Goal: Task Accomplishment & Management: Complete application form

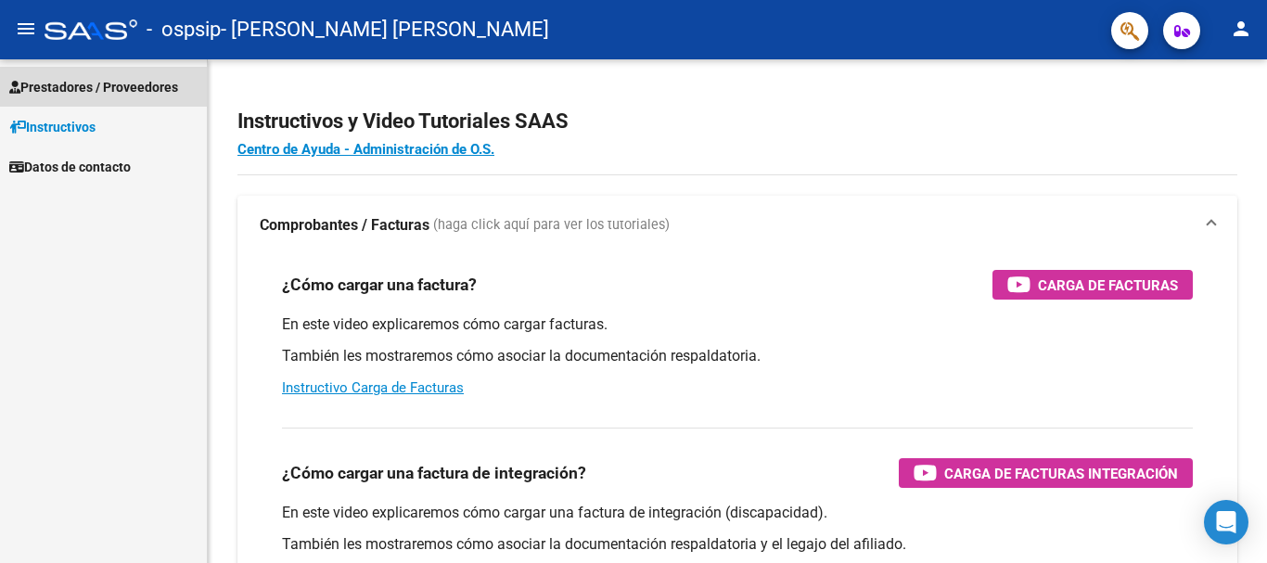
click at [124, 82] on span "Prestadores / Proveedores" at bounding box center [93, 87] width 169 height 20
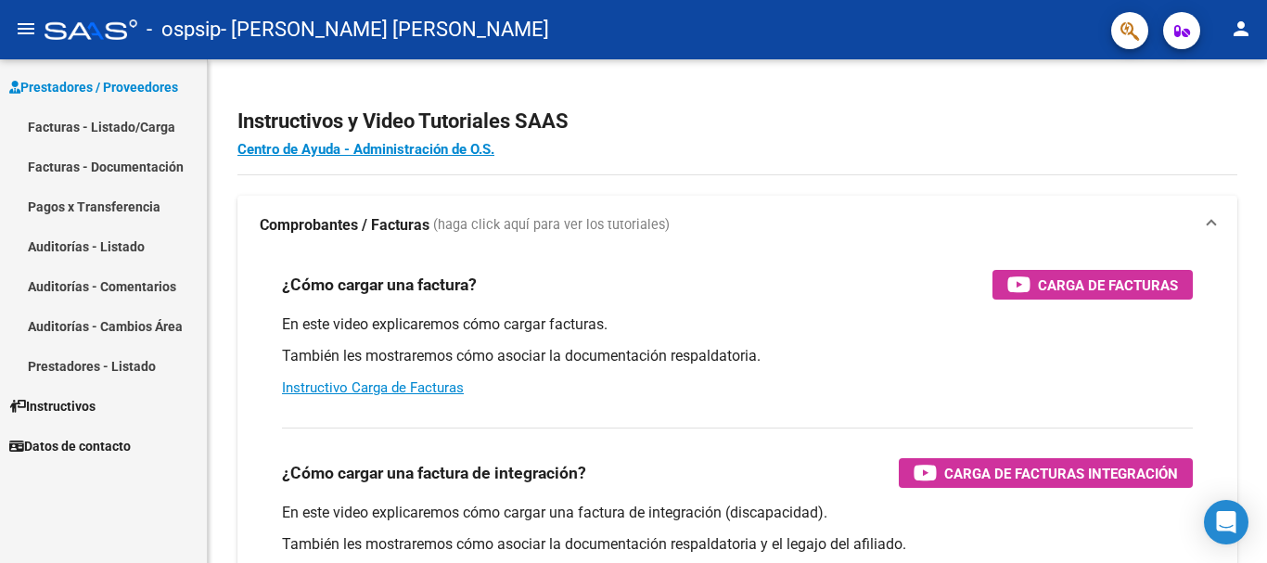
click at [114, 126] on link "Facturas - Listado/Carga" at bounding box center [103, 127] width 207 height 40
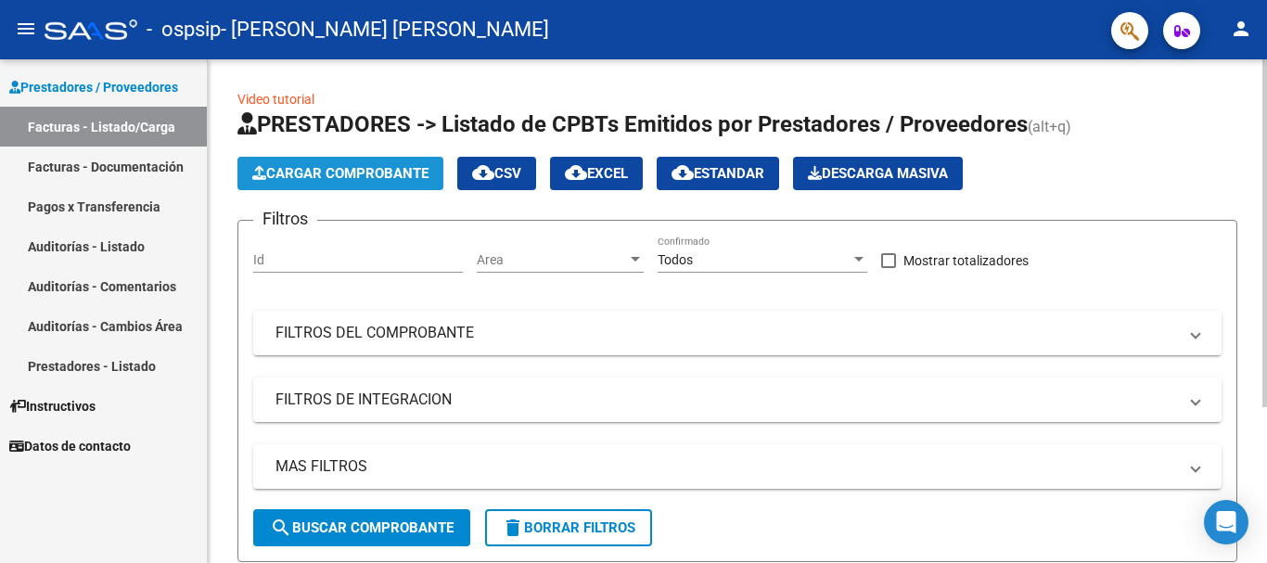
click at [305, 170] on span "Cargar Comprobante" at bounding box center [340, 173] width 176 height 17
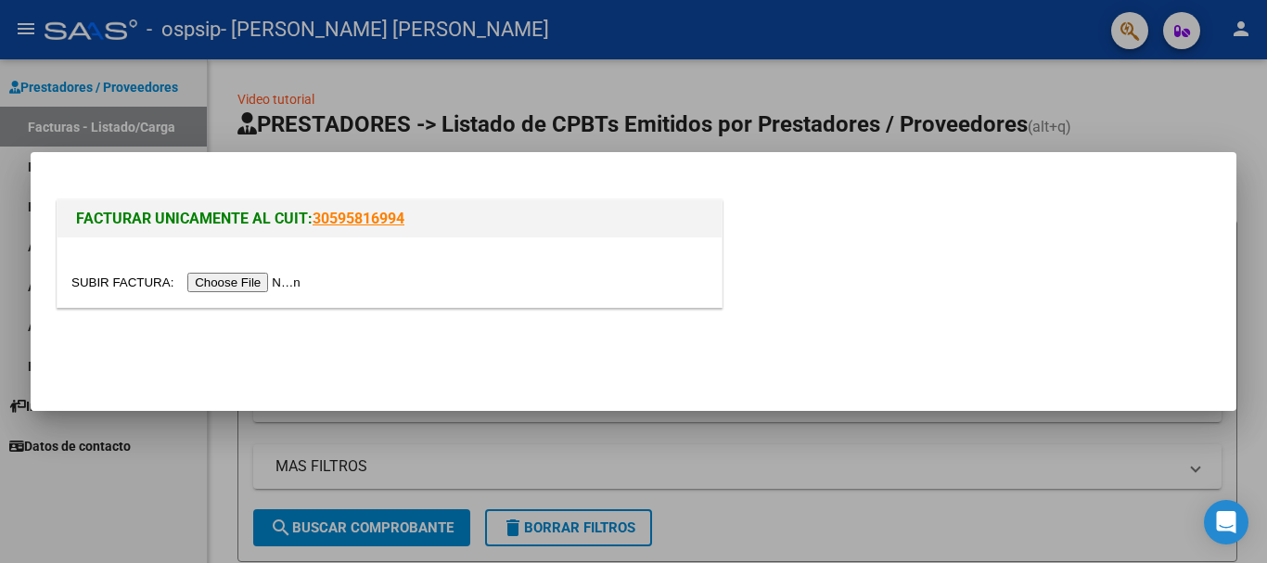
click at [267, 279] on input "file" at bounding box center [188, 282] width 235 height 19
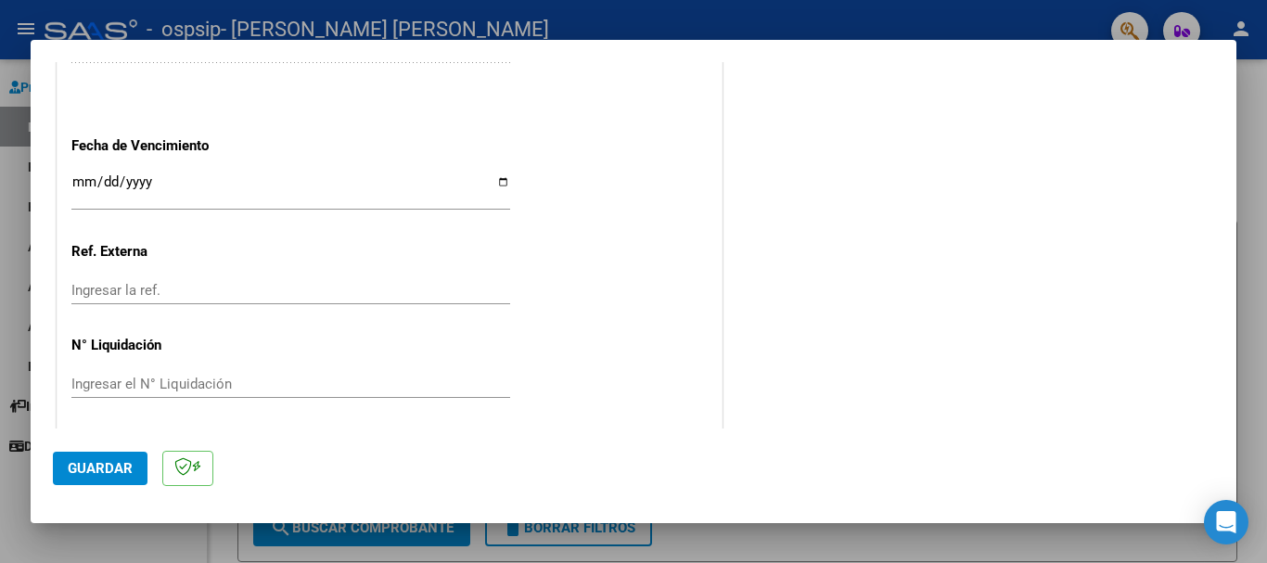
scroll to position [1045, 0]
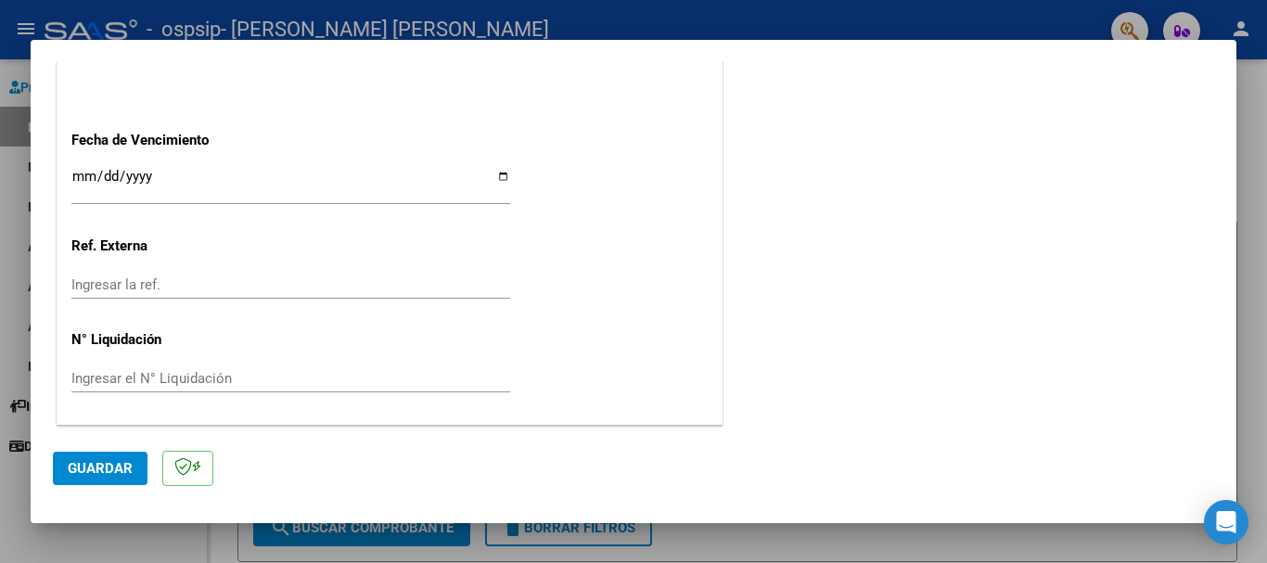
click at [522, 504] on mat-dialog-container "COMPROBANTE VER COMPROBANTE El comprobante fue leído exitosamente. DATOS DEL CO…" at bounding box center [634, 281] width 1206 height 483
click at [504, 175] on input "Ingresar la fecha" at bounding box center [290, 184] width 439 height 30
click at [495, 175] on input "Ingresar la fecha" at bounding box center [290, 184] width 439 height 30
type input "[DATE]"
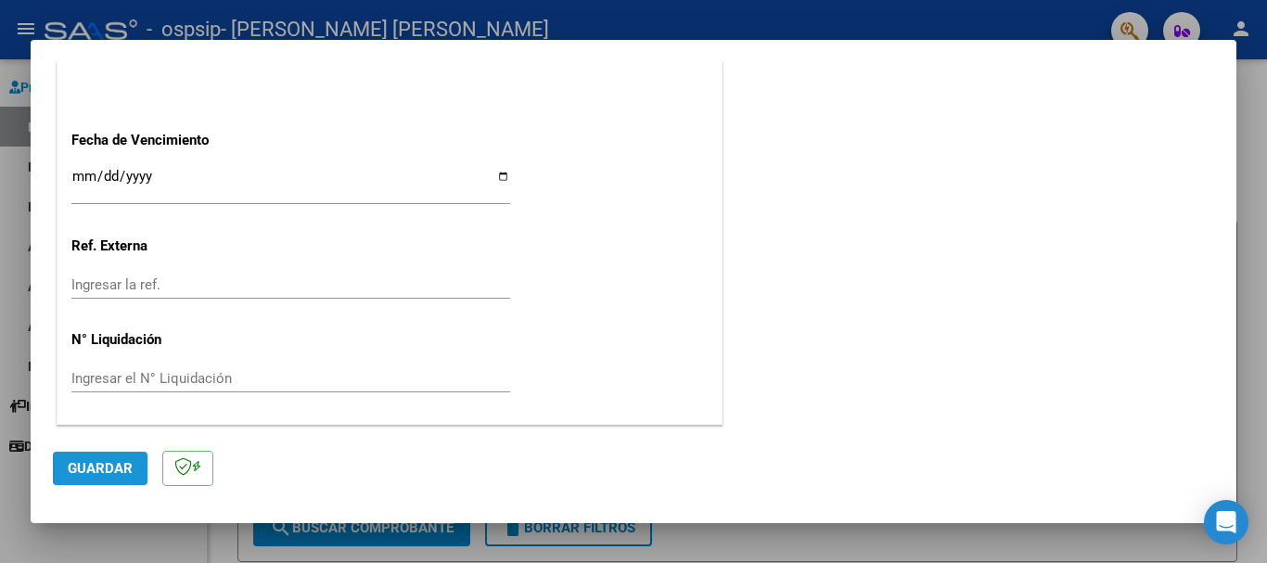
click at [109, 471] on span "Guardar" at bounding box center [100, 468] width 65 height 17
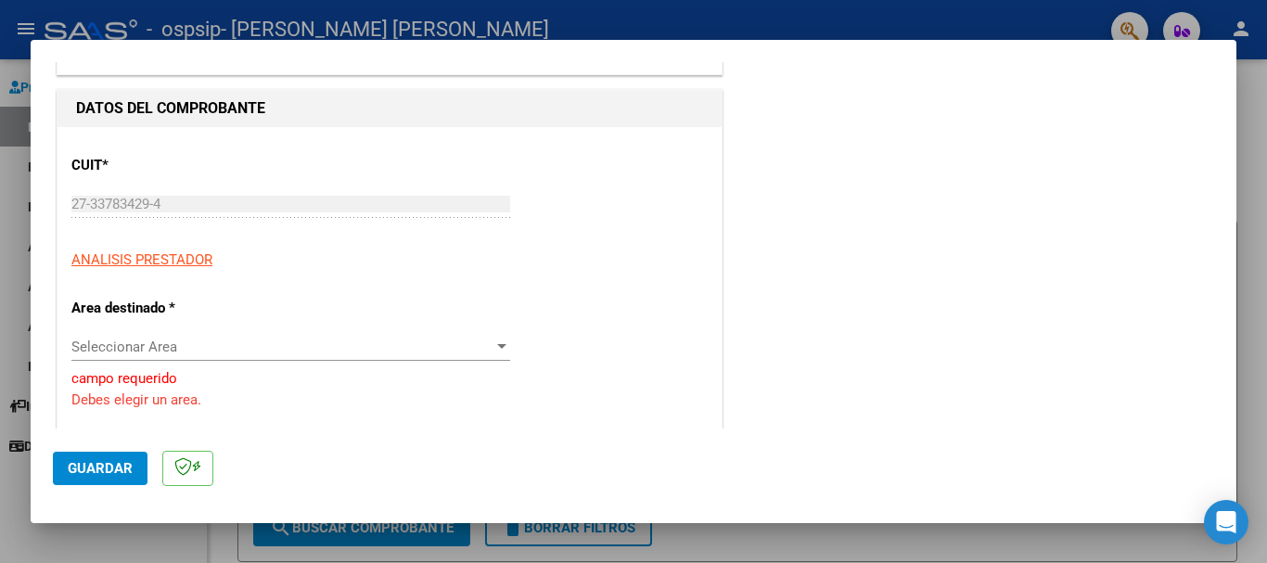
scroll to position [260, 0]
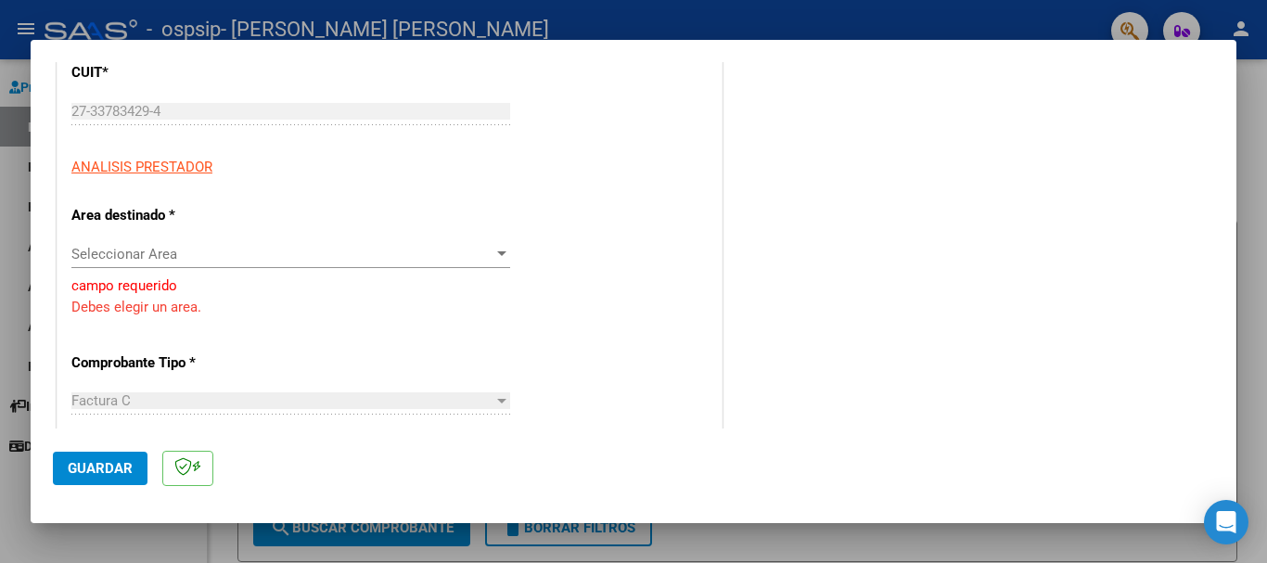
click at [497, 252] on div at bounding box center [501, 253] width 9 height 5
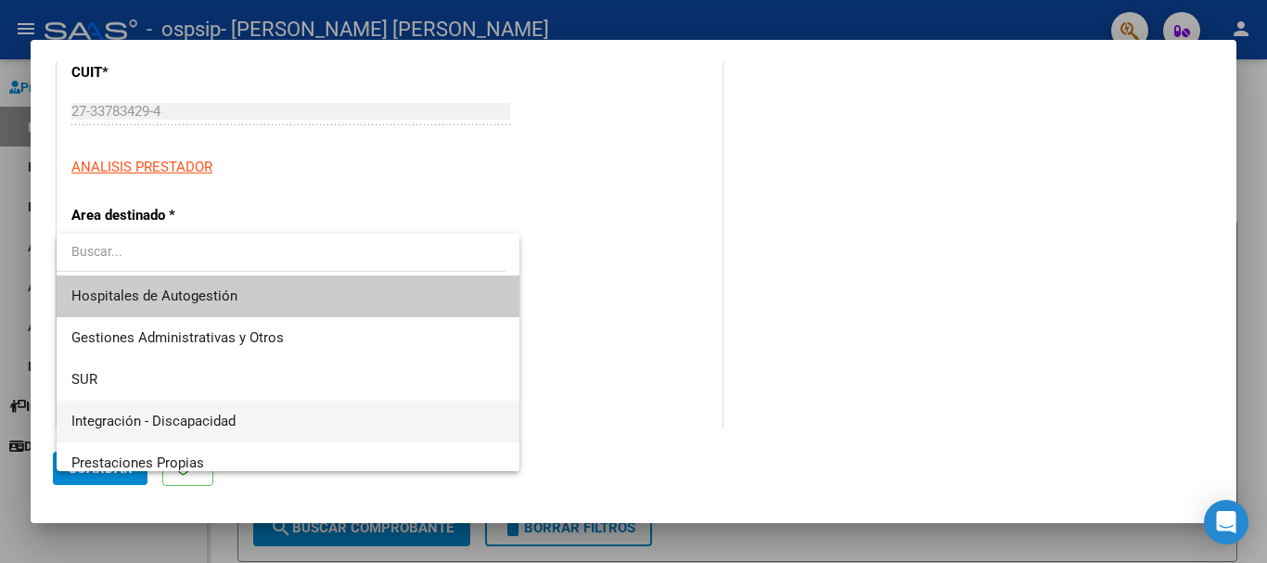
scroll to position [93, 0]
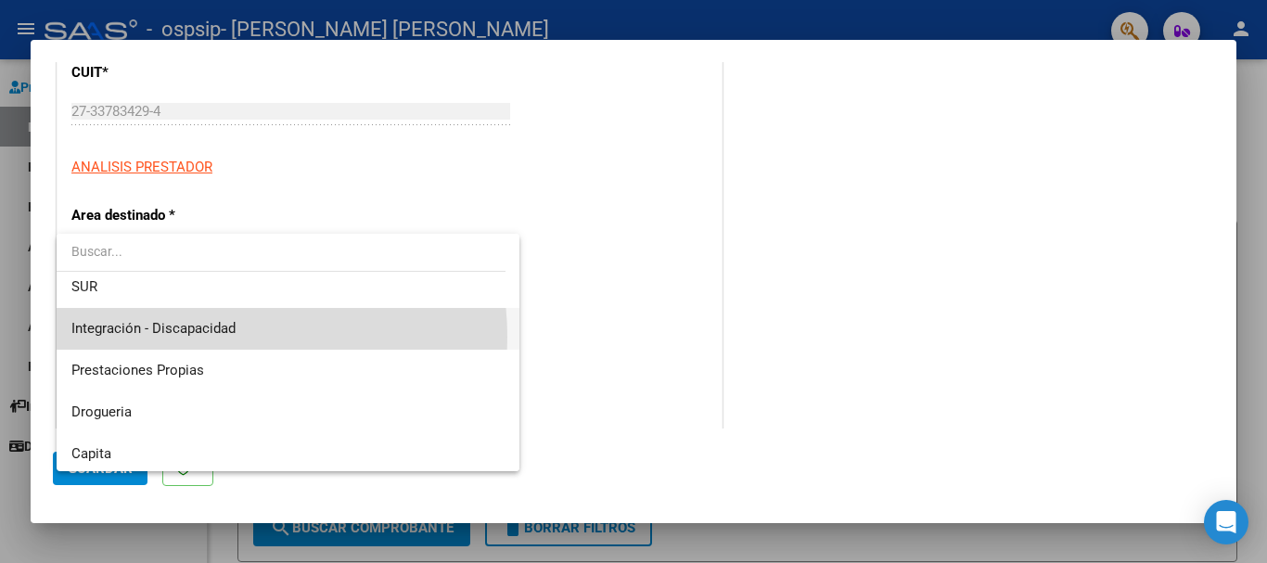
click at [222, 337] on span "Integración - Discapacidad" at bounding box center [287, 329] width 433 height 42
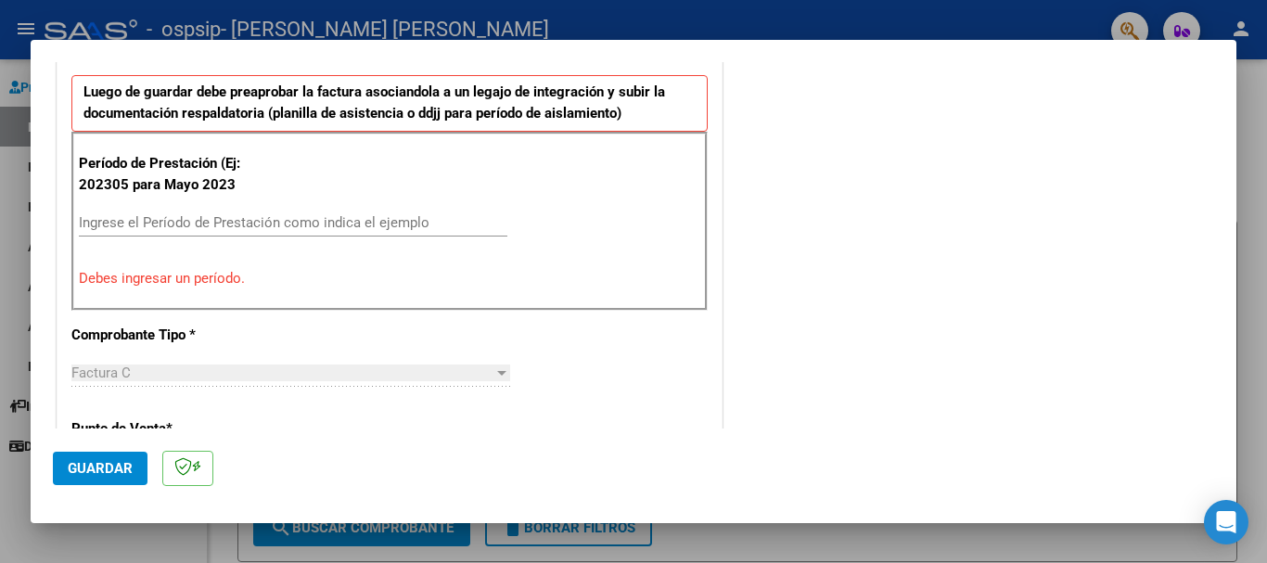
scroll to position [538, 0]
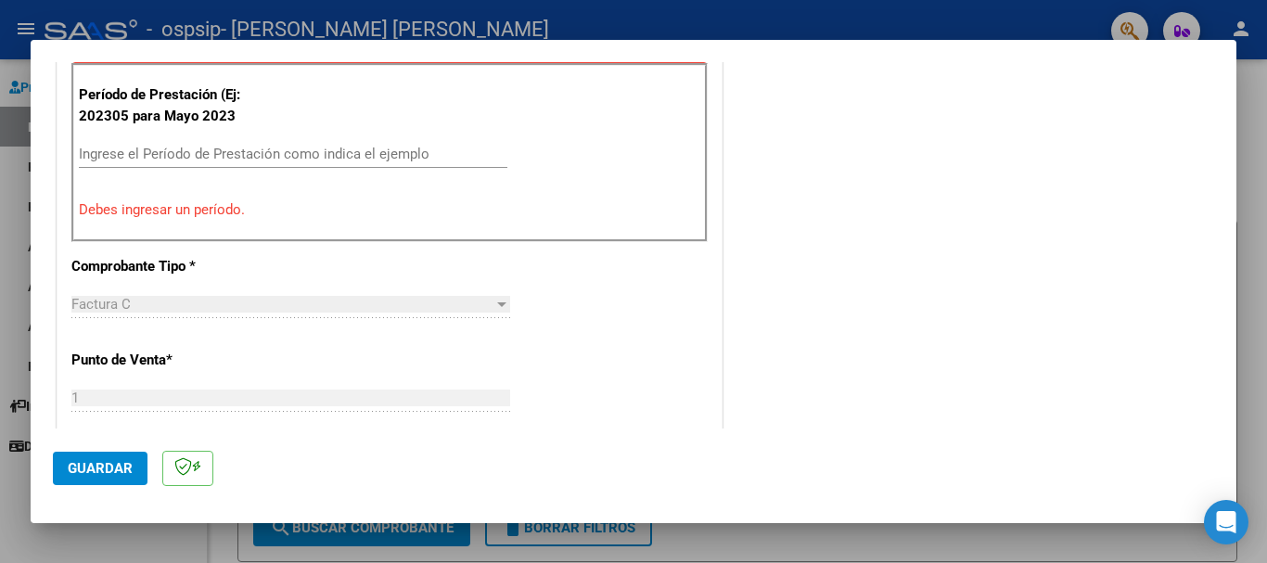
click at [131, 160] on input "Ingrese el Período de Prestación como indica el ejemplo" at bounding box center [293, 154] width 428 height 17
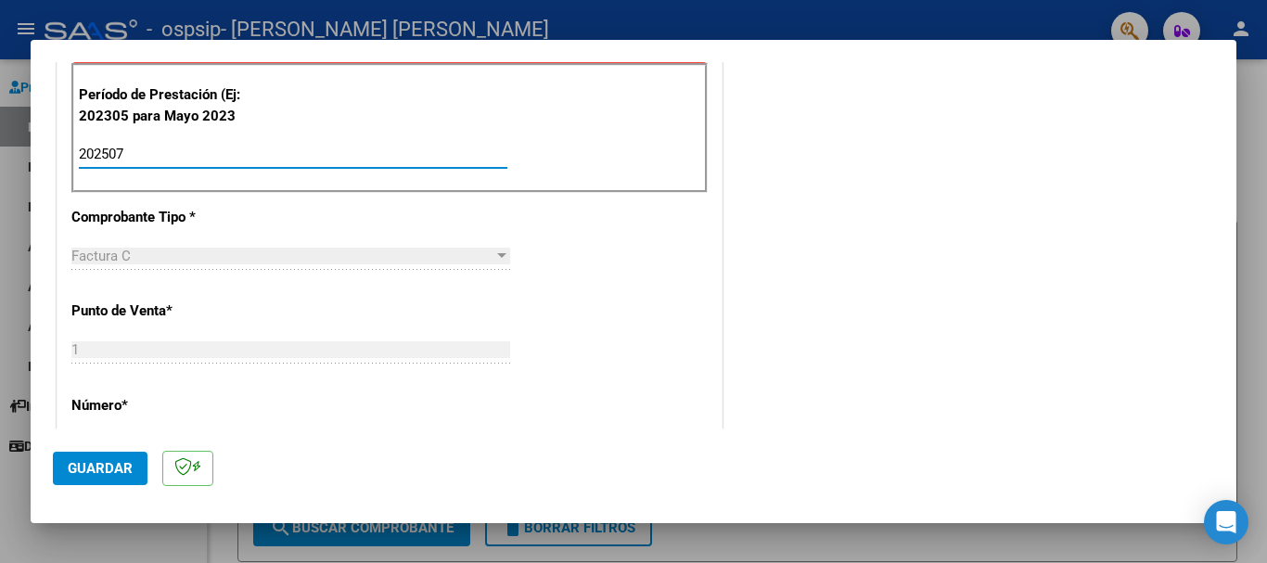
type input "202507"
click at [112, 470] on span "Guardar" at bounding box center [100, 468] width 65 height 17
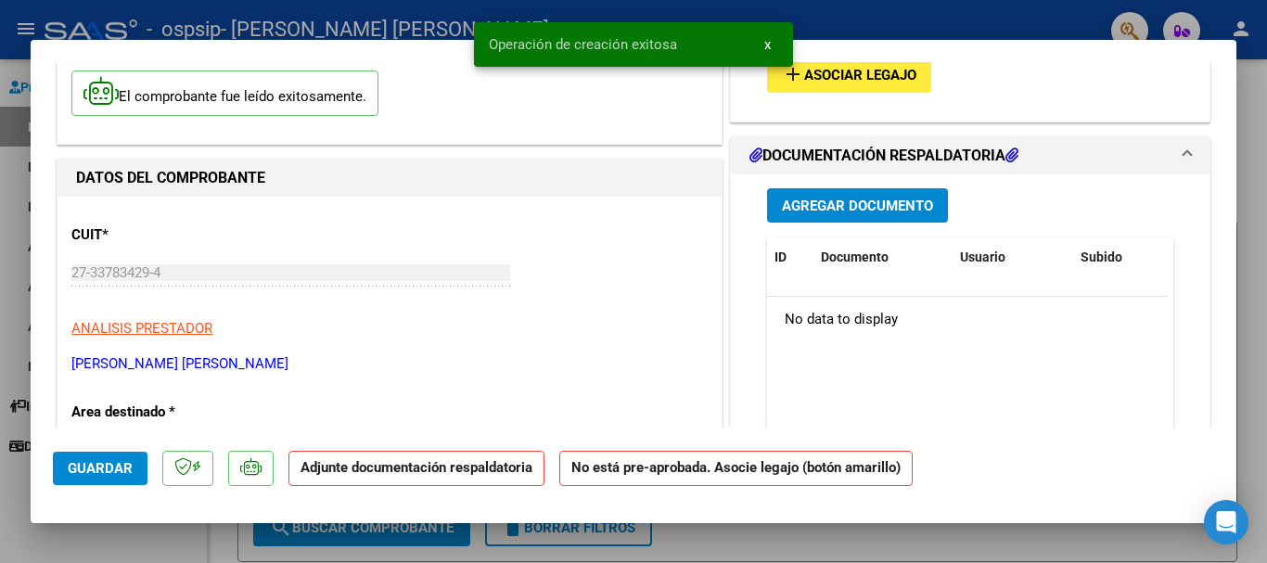
scroll to position [0, 0]
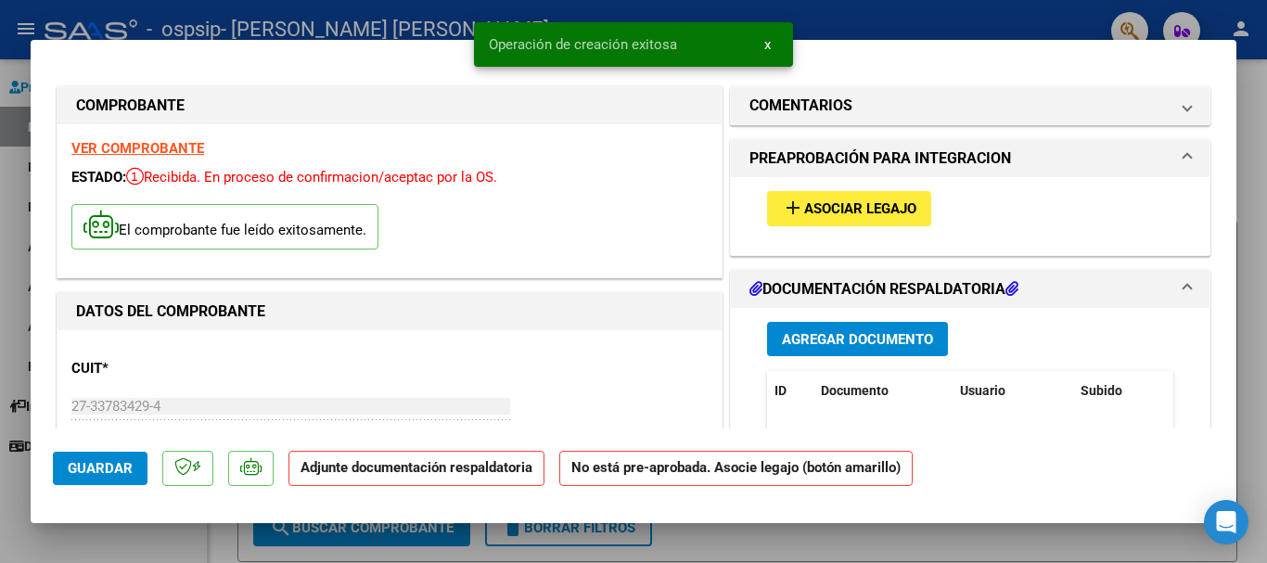
click at [770, 45] on span "x" at bounding box center [767, 44] width 6 height 17
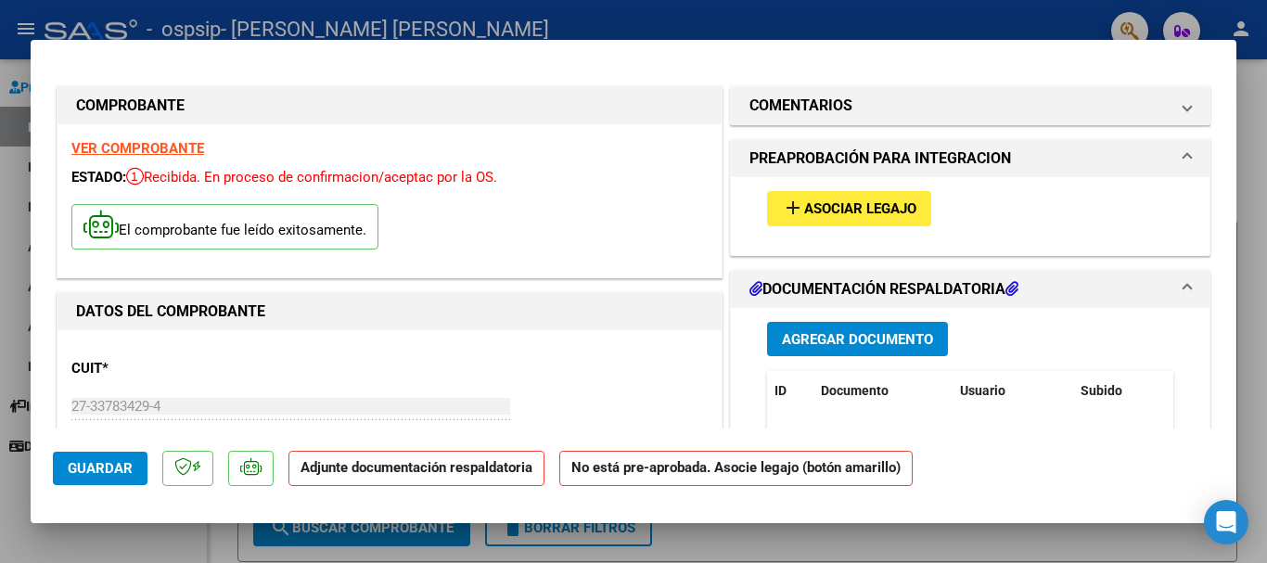
click at [879, 206] on span "Asociar Legajo" at bounding box center [860, 209] width 112 height 17
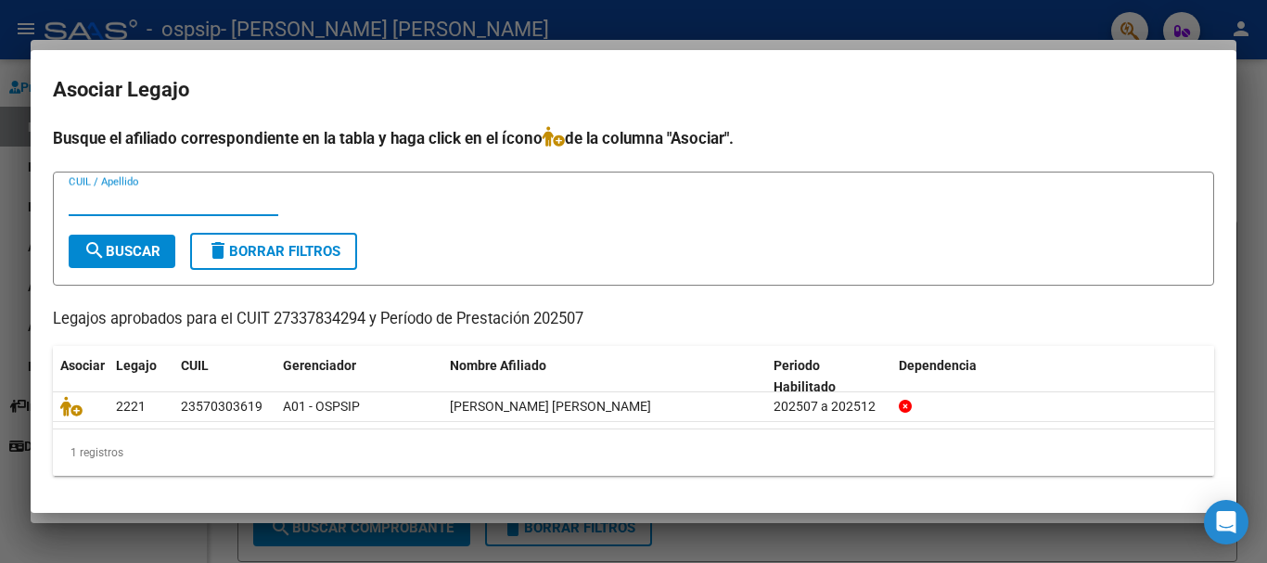
click at [171, 203] on input "CUIL / Apellido" at bounding box center [174, 201] width 210 height 17
click at [195, 200] on input "2357030" at bounding box center [174, 201] width 210 height 17
type input "23570303619"
click at [139, 248] on span "search Buscar" at bounding box center [121, 251] width 77 height 17
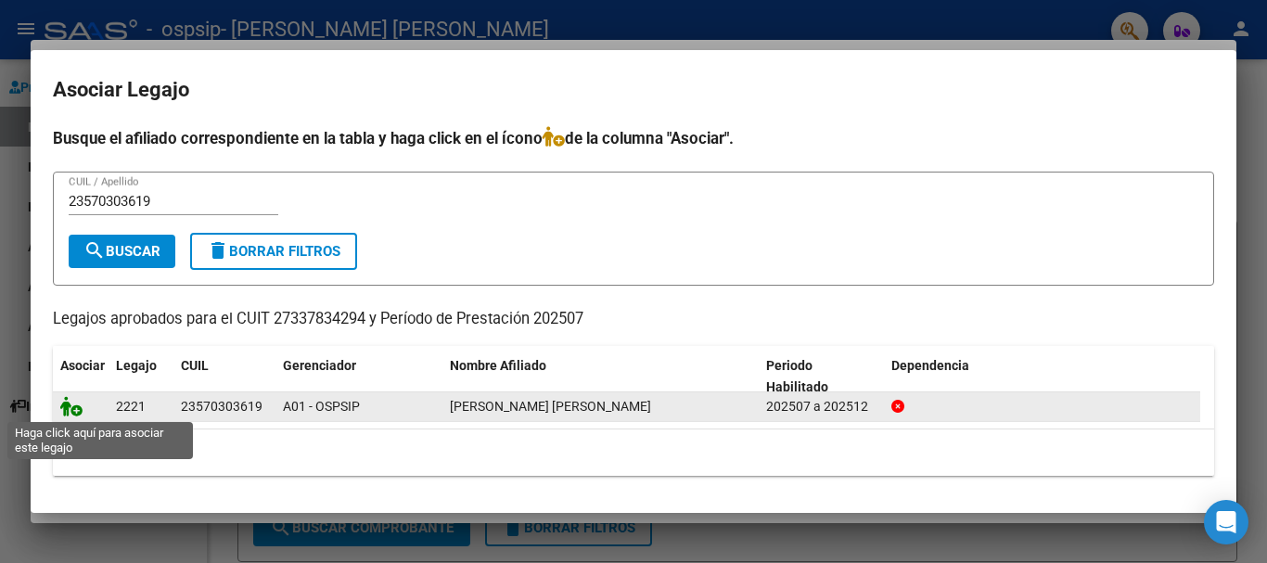
click at [79, 412] on icon at bounding box center [71, 406] width 22 height 20
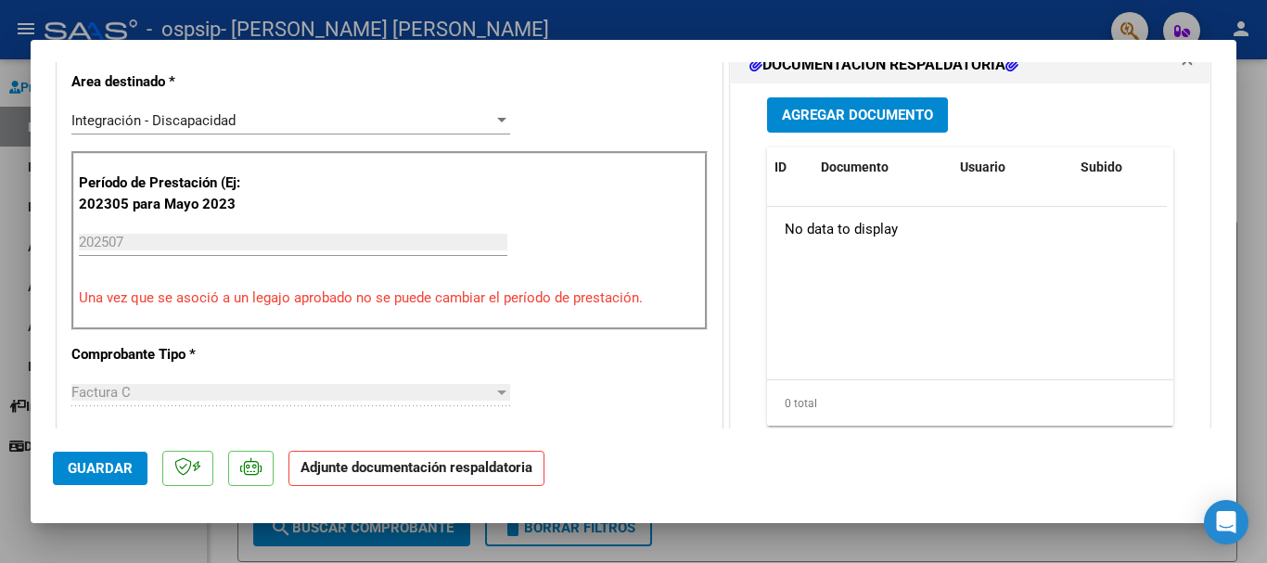
scroll to position [278, 0]
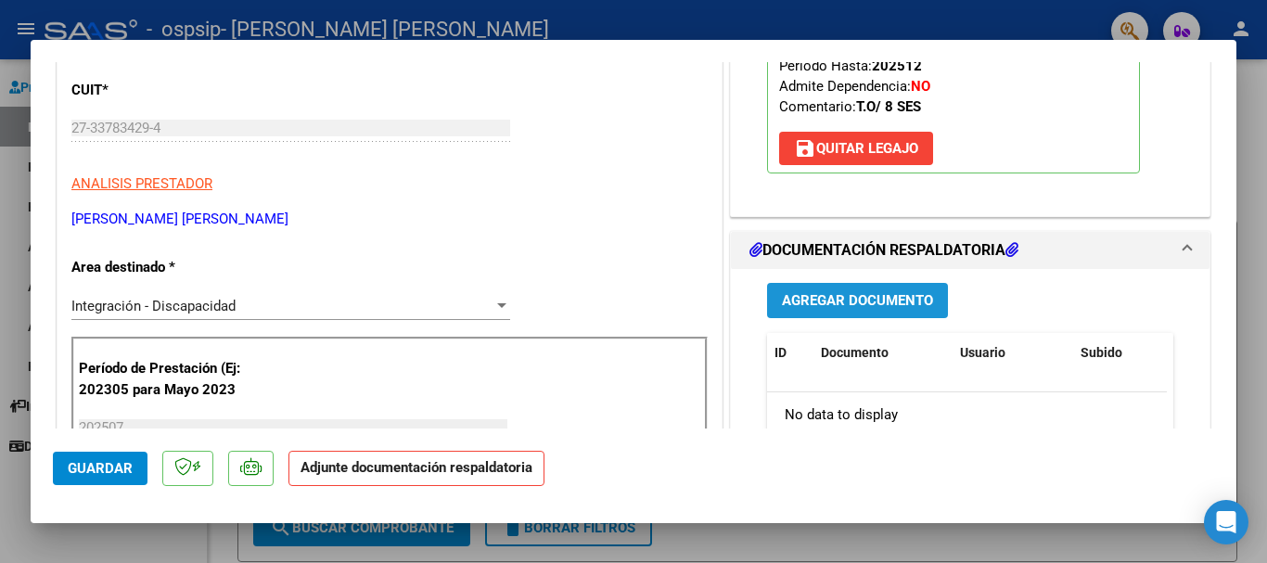
click at [909, 305] on span "Agregar Documento" at bounding box center [857, 301] width 151 height 17
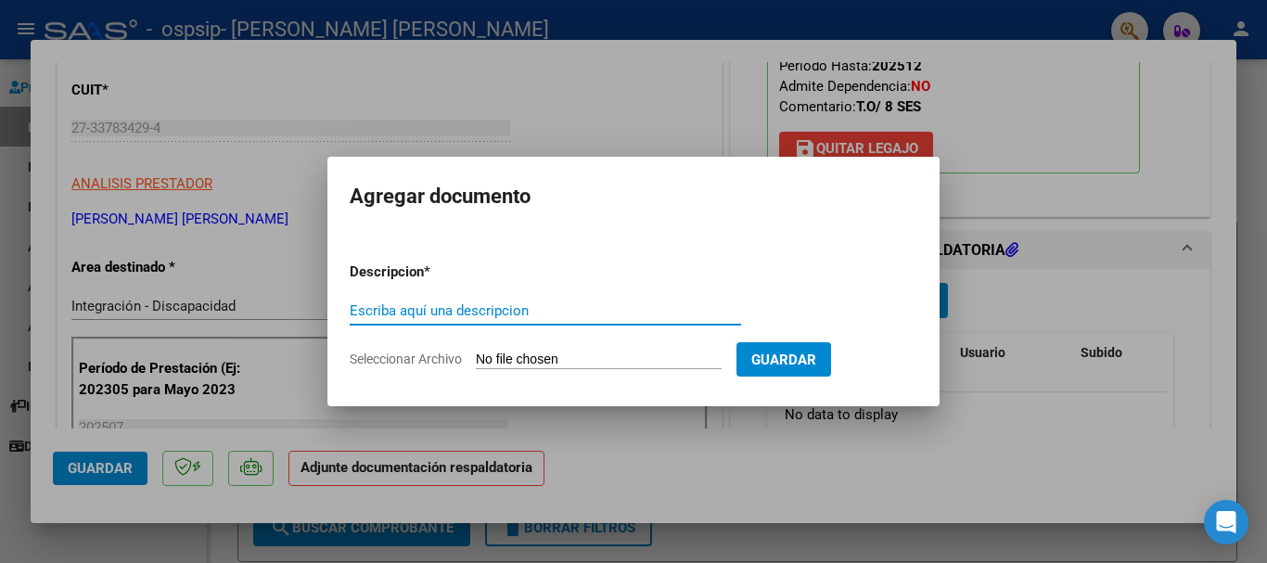
click at [426, 313] on input "Escriba aquí una descripcion" at bounding box center [545, 310] width 391 height 17
click at [439, 305] on input "Planilla TO-" at bounding box center [545, 310] width 391 height 17
click at [443, 311] on input "Planilla TO-" at bounding box center [545, 310] width 391 height 17
type input "Planilla TO- [PERSON_NAME]"
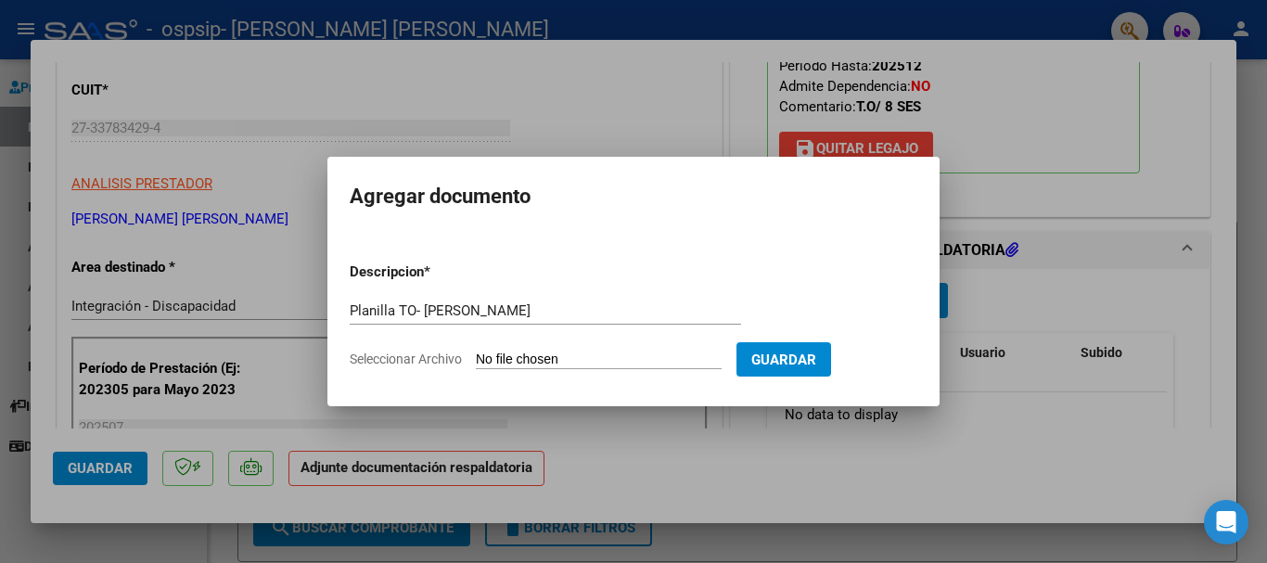
click at [577, 358] on input "Seleccionar Archivo" at bounding box center [599, 361] width 246 height 18
type input "C:\fakepath\Planilla TO [DATE]- [PERSON_NAME].pdf"
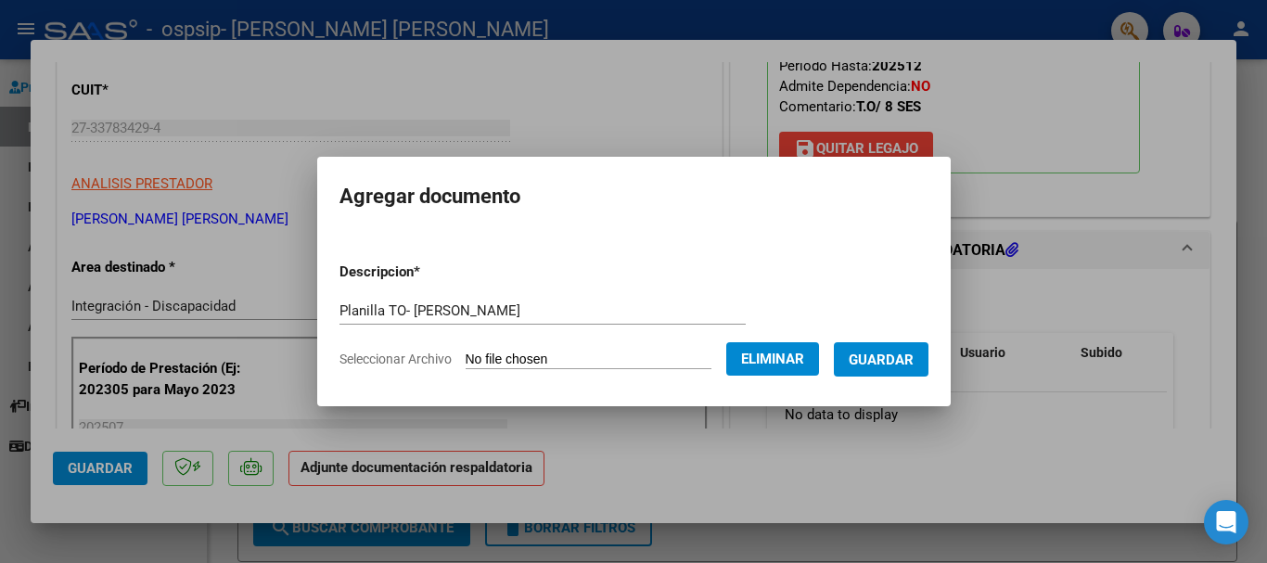
click at [385, 311] on input "Planilla TO- [PERSON_NAME]" at bounding box center [542, 310] width 406 height 17
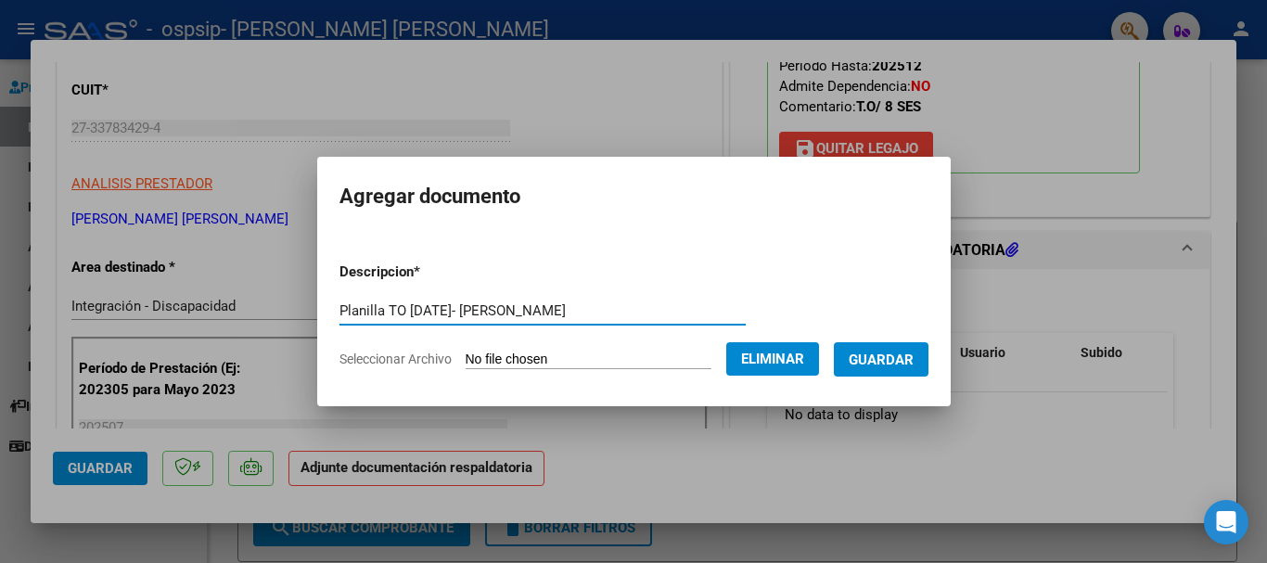
type input "Planilla TO [DATE]- [PERSON_NAME]"
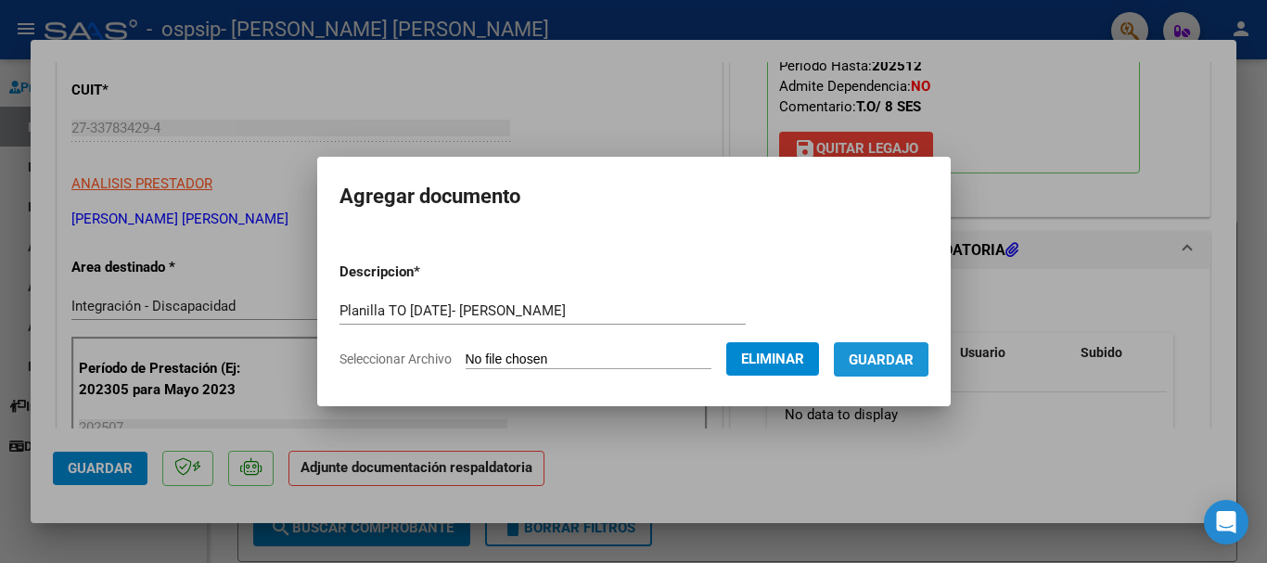
click at [875, 358] on span "Guardar" at bounding box center [881, 360] width 65 height 17
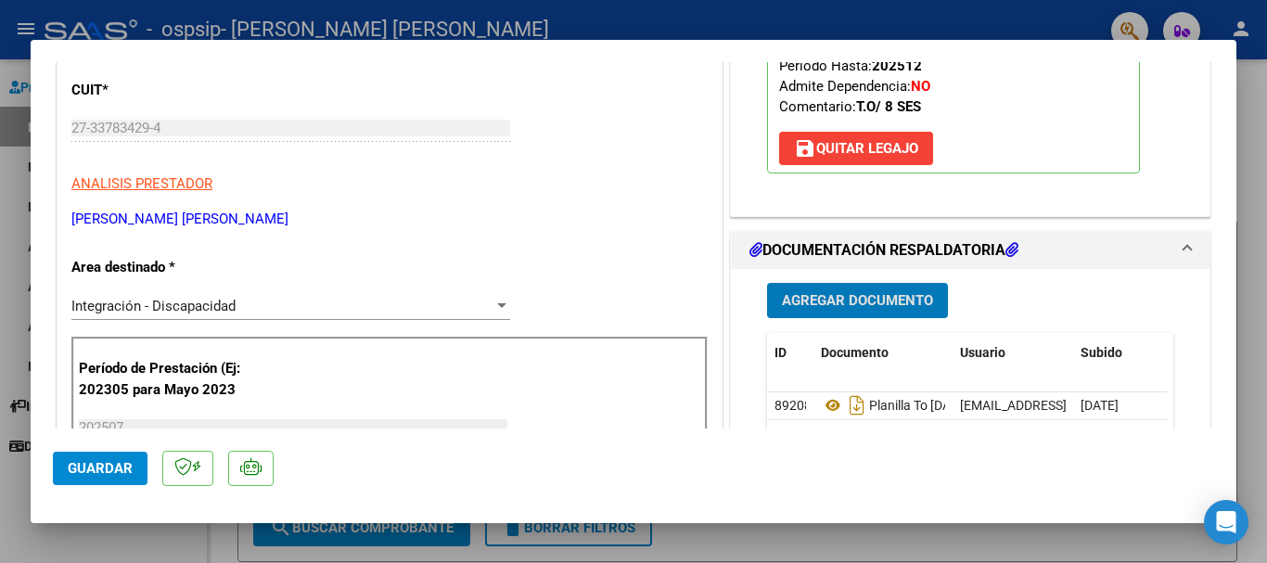
scroll to position [371, 0]
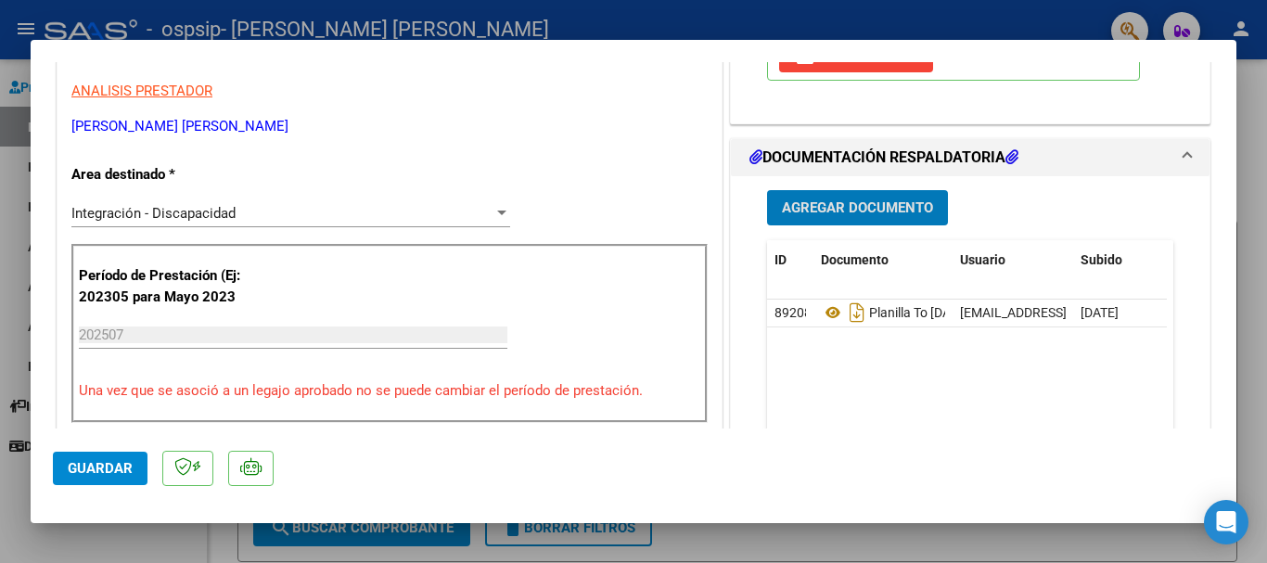
click at [120, 472] on span "Guardar" at bounding box center [100, 468] width 65 height 17
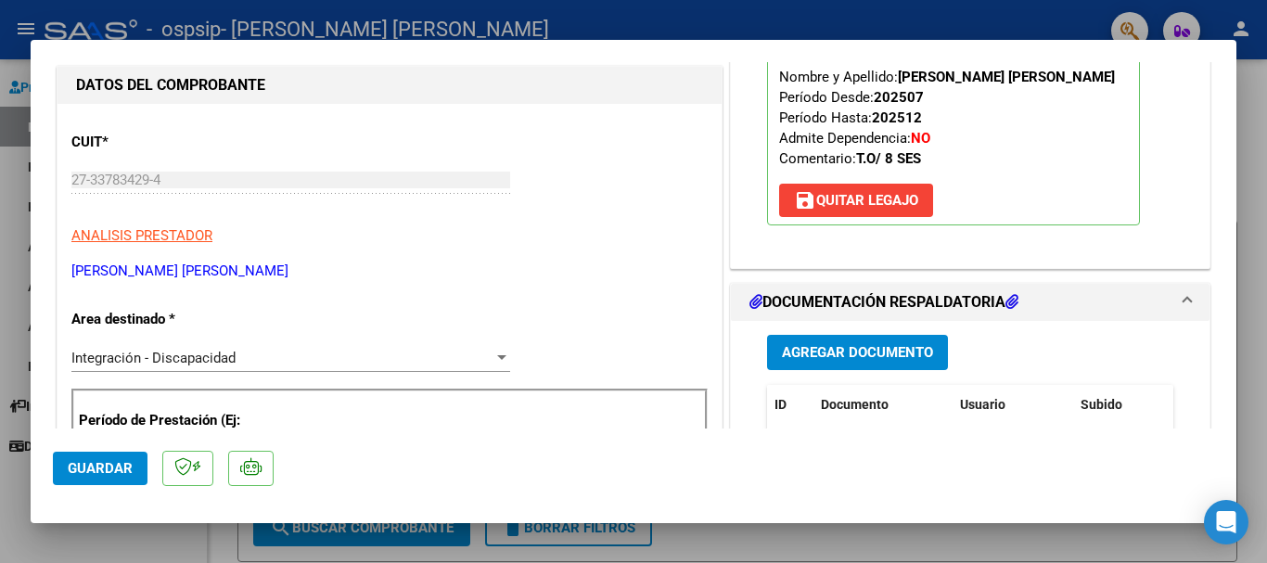
scroll to position [0, 0]
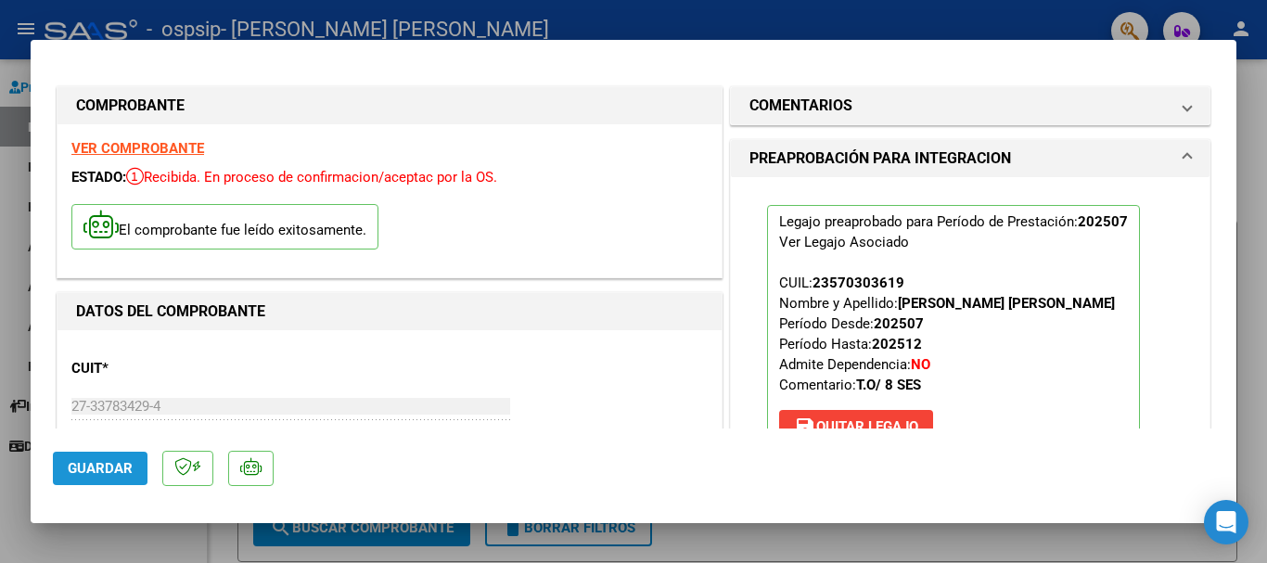
click at [79, 462] on span "Guardar" at bounding box center [100, 468] width 65 height 17
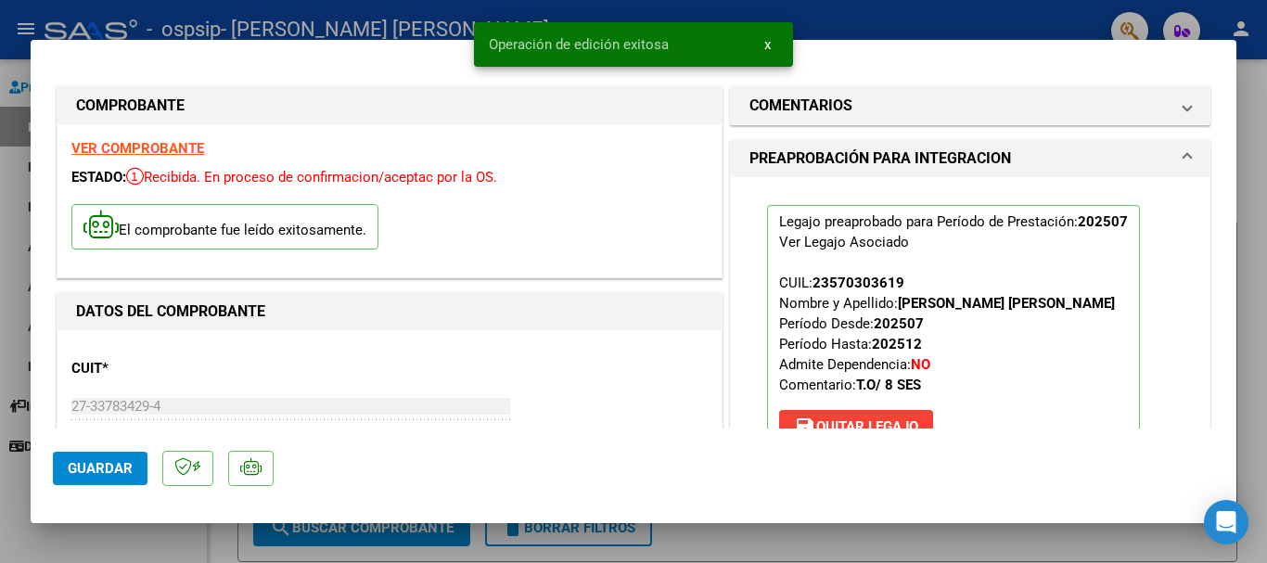
click at [1259, 147] on div at bounding box center [633, 281] width 1267 height 563
type input "$ 0,00"
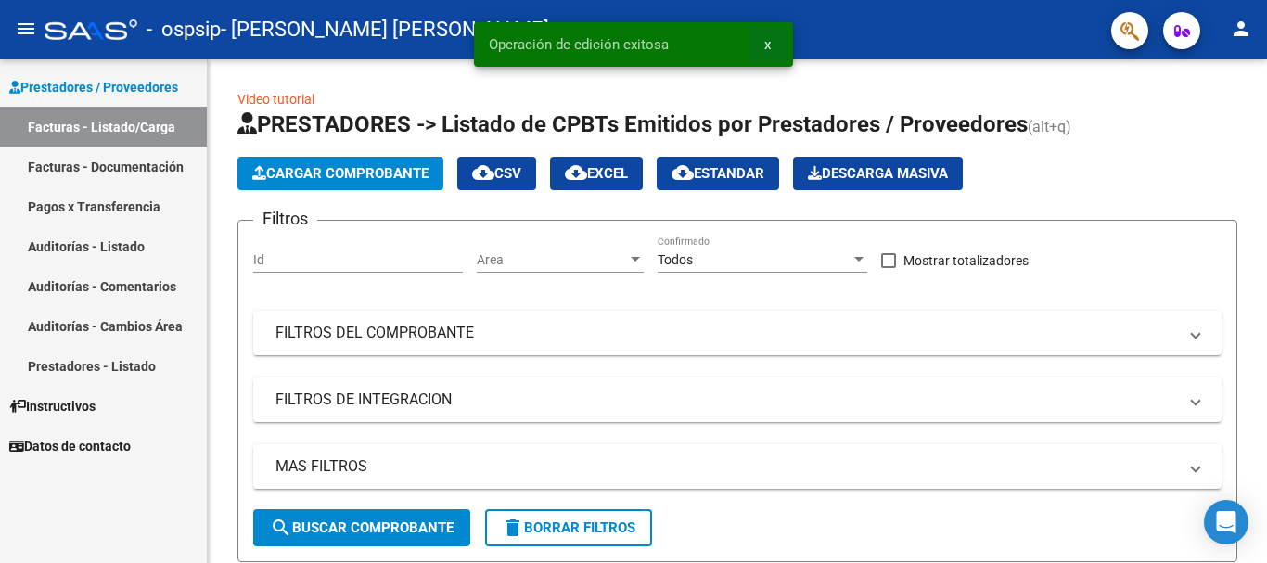
click at [766, 42] on span "x" at bounding box center [767, 44] width 6 height 17
